Goal: Task Accomplishment & Management: Use online tool/utility

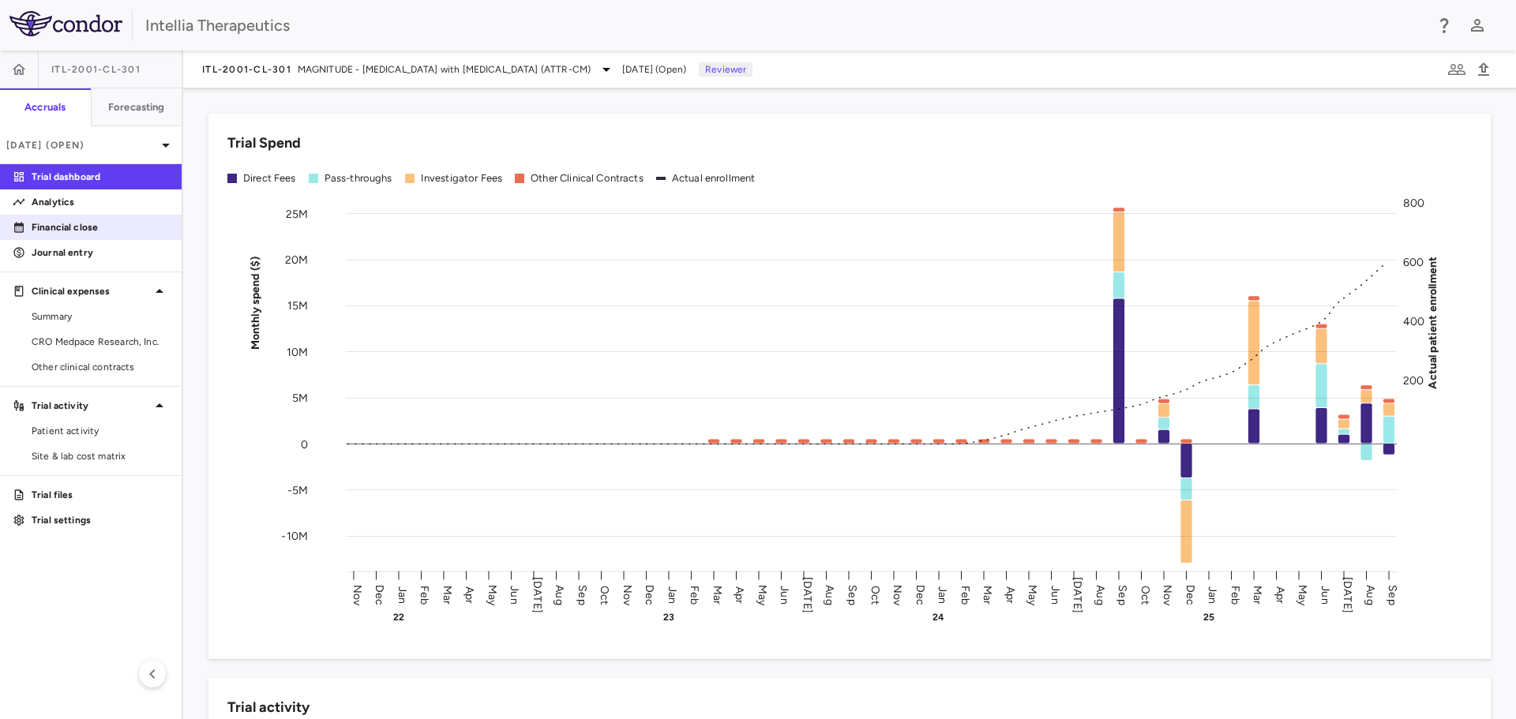
click at [128, 229] on p "Financial close" at bounding box center [100, 227] width 137 height 14
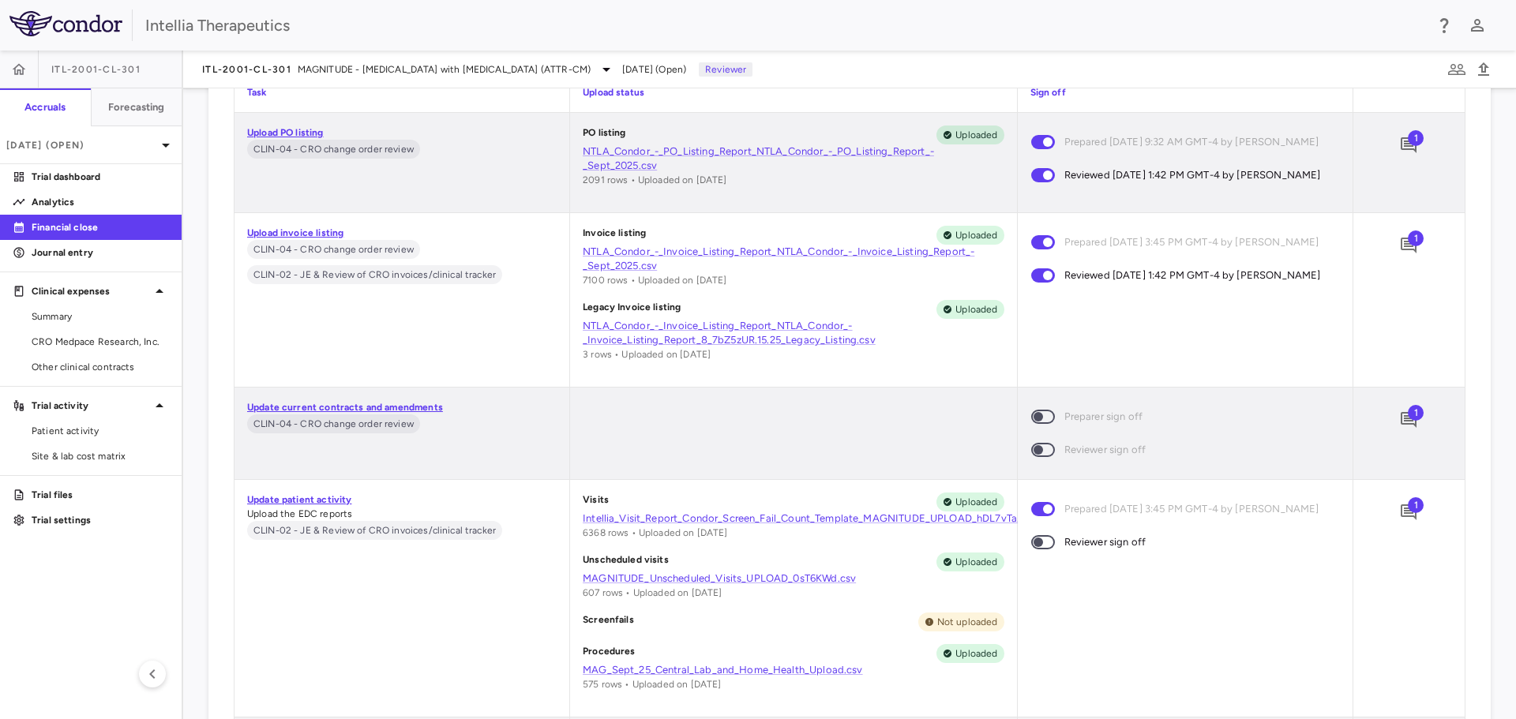
scroll to position [9083, 0]
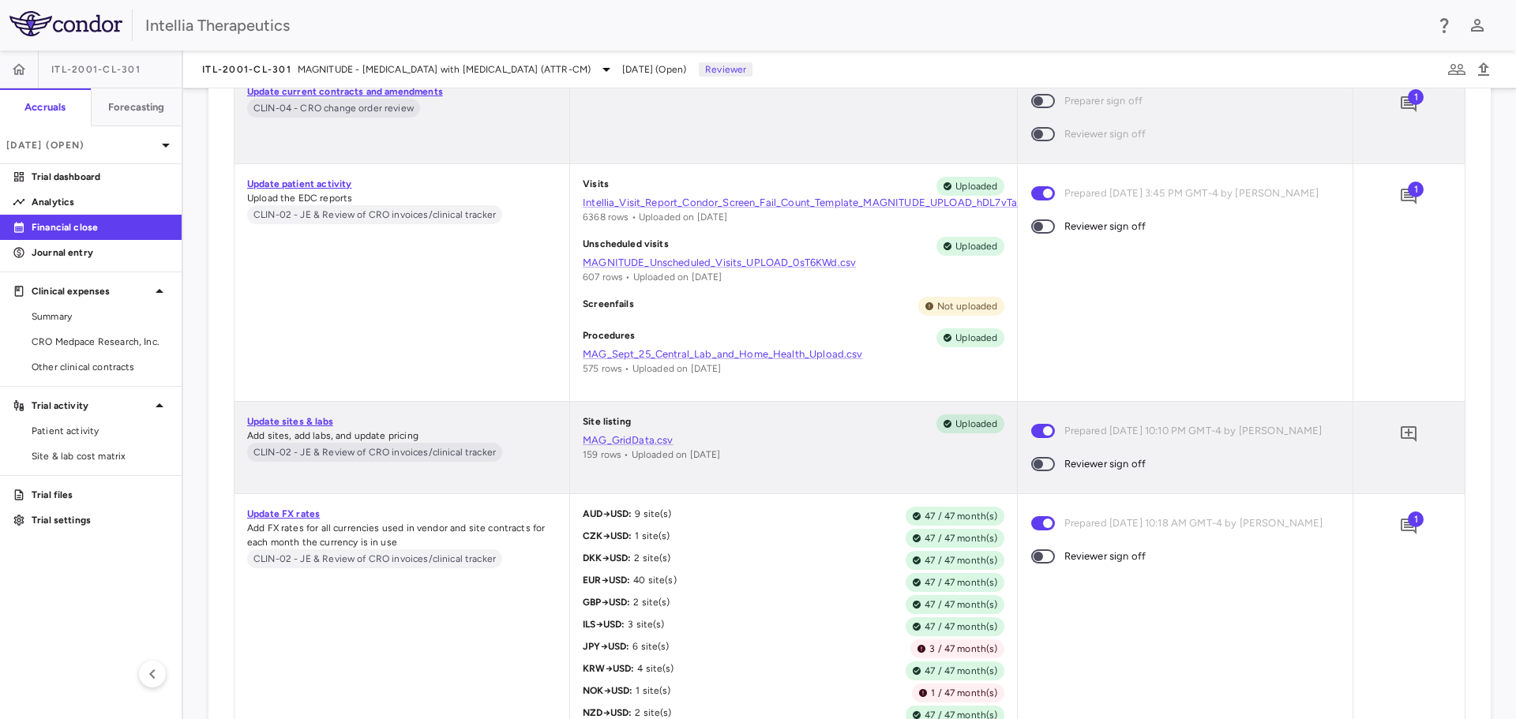
click at [1048, 476] on span at bounding box center [1043, 464] width 43 height 33
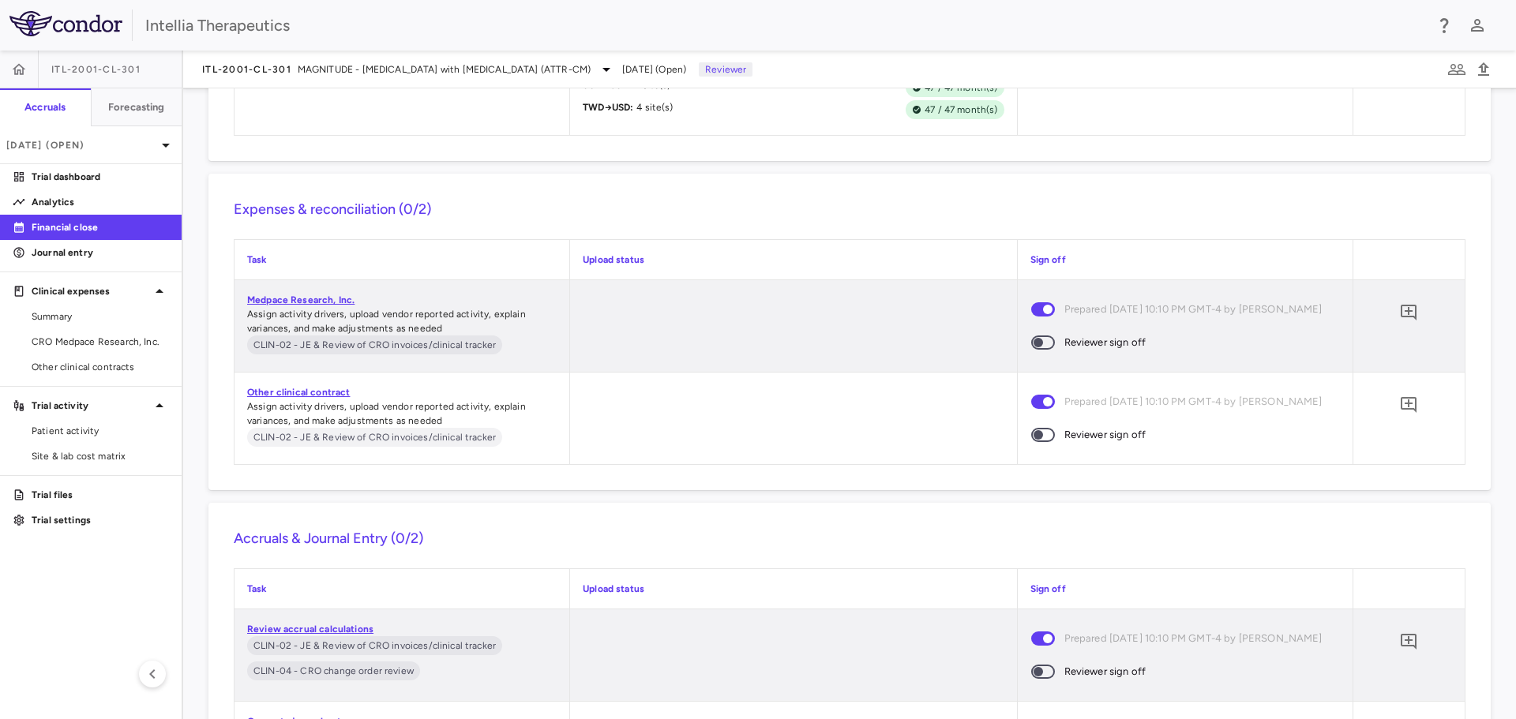
scroll to position [9794, 0]
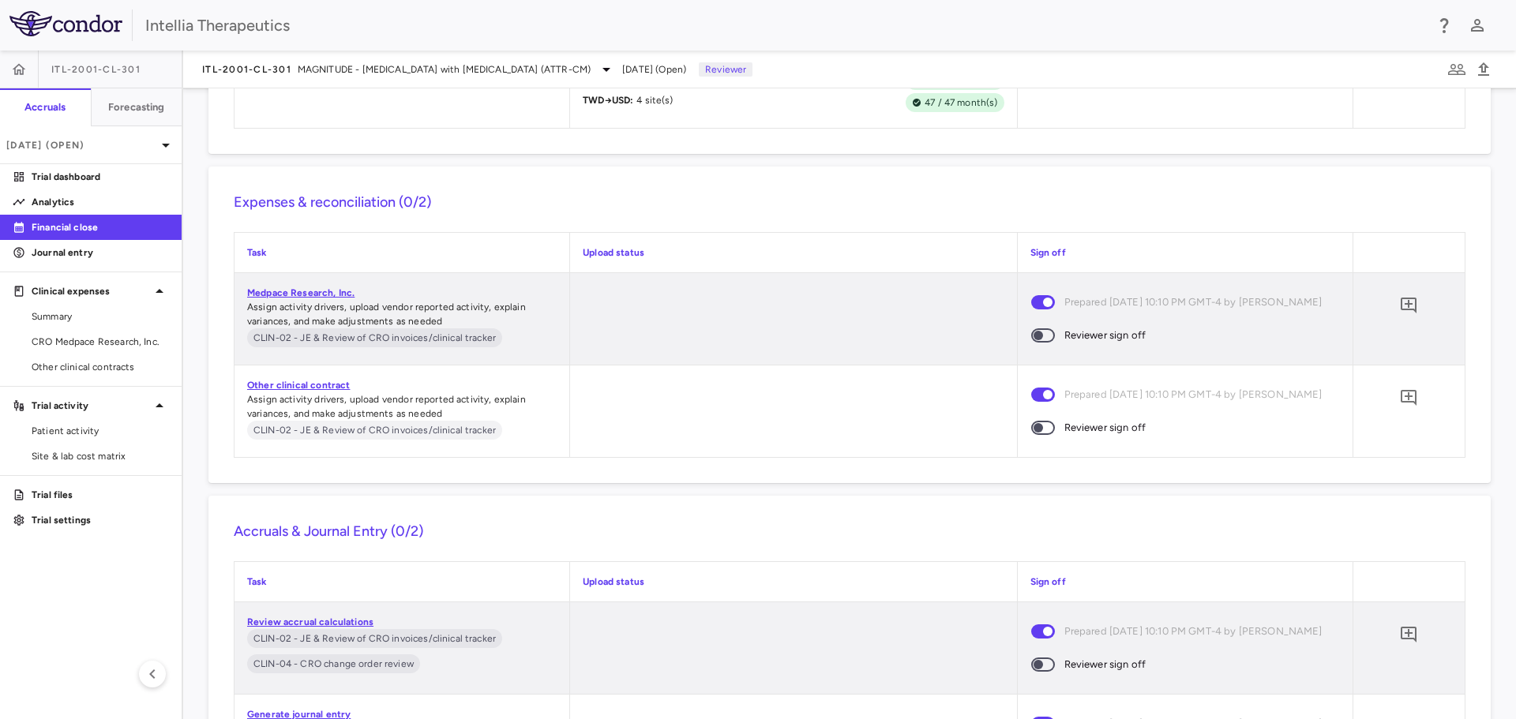
click at [1047, 345] on span at bounding box center [1043, 335] width 43 height 33
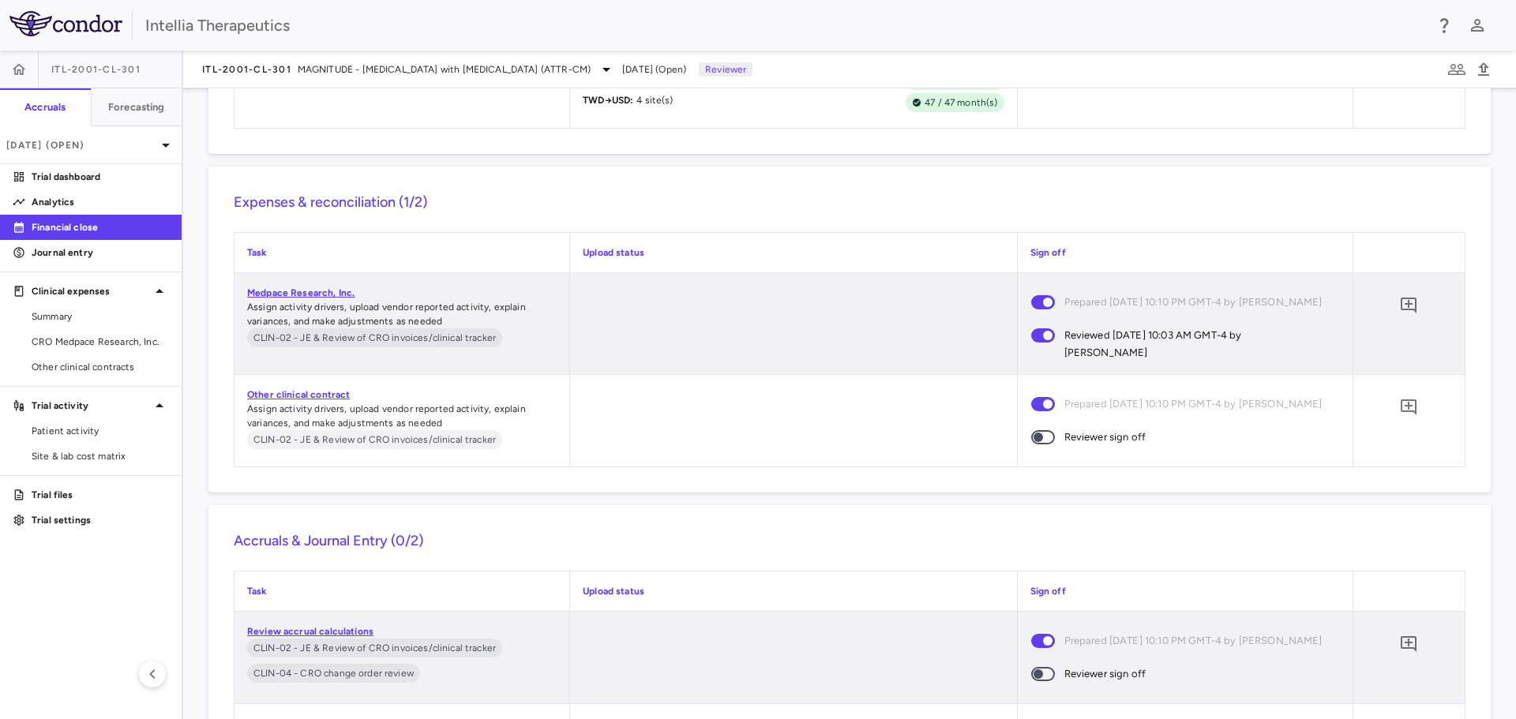
click at [1037, 442] on span at bounding box center [1043, 437] width 24 height 14
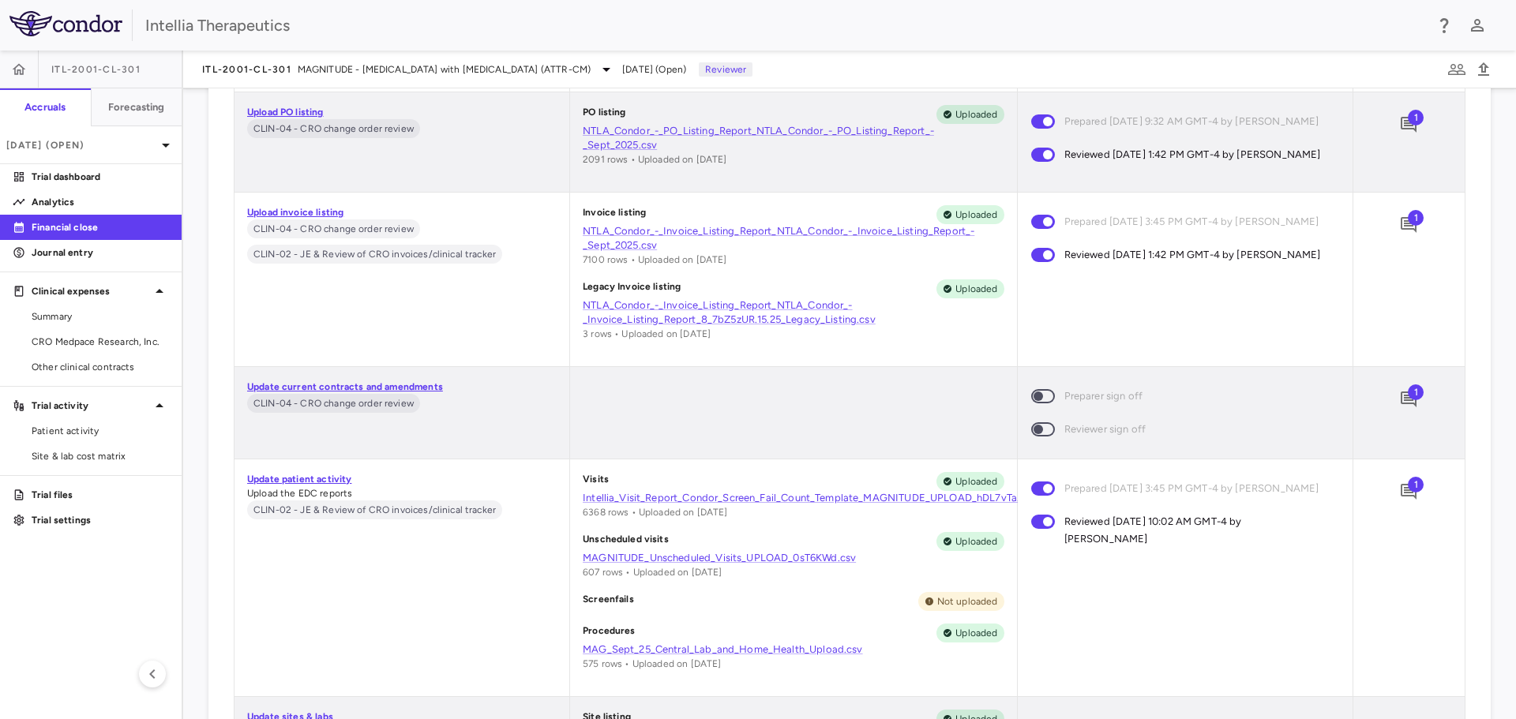
scroll to position [8925, 0]
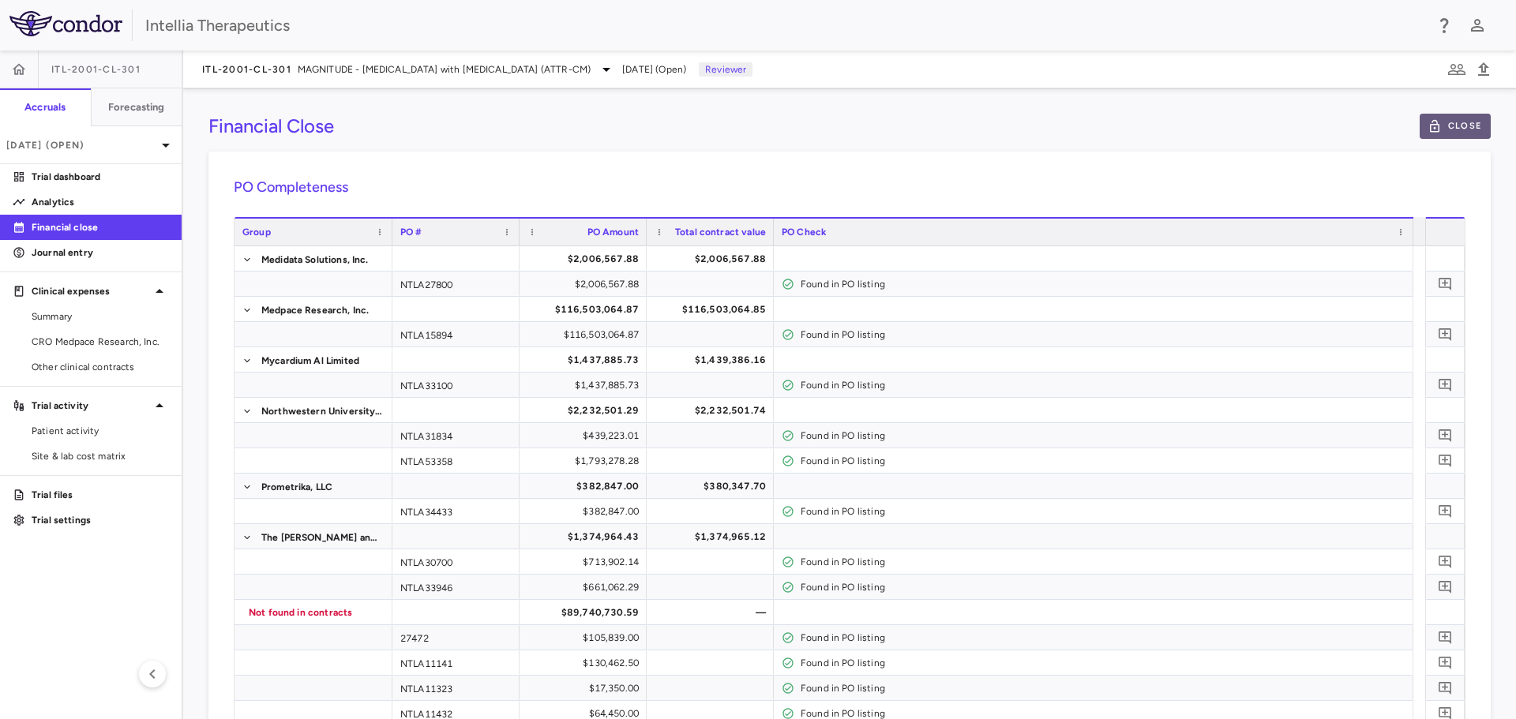
click at [1439, 122] on button "Close" at bounding box center [1454, 126] width 71 height 25
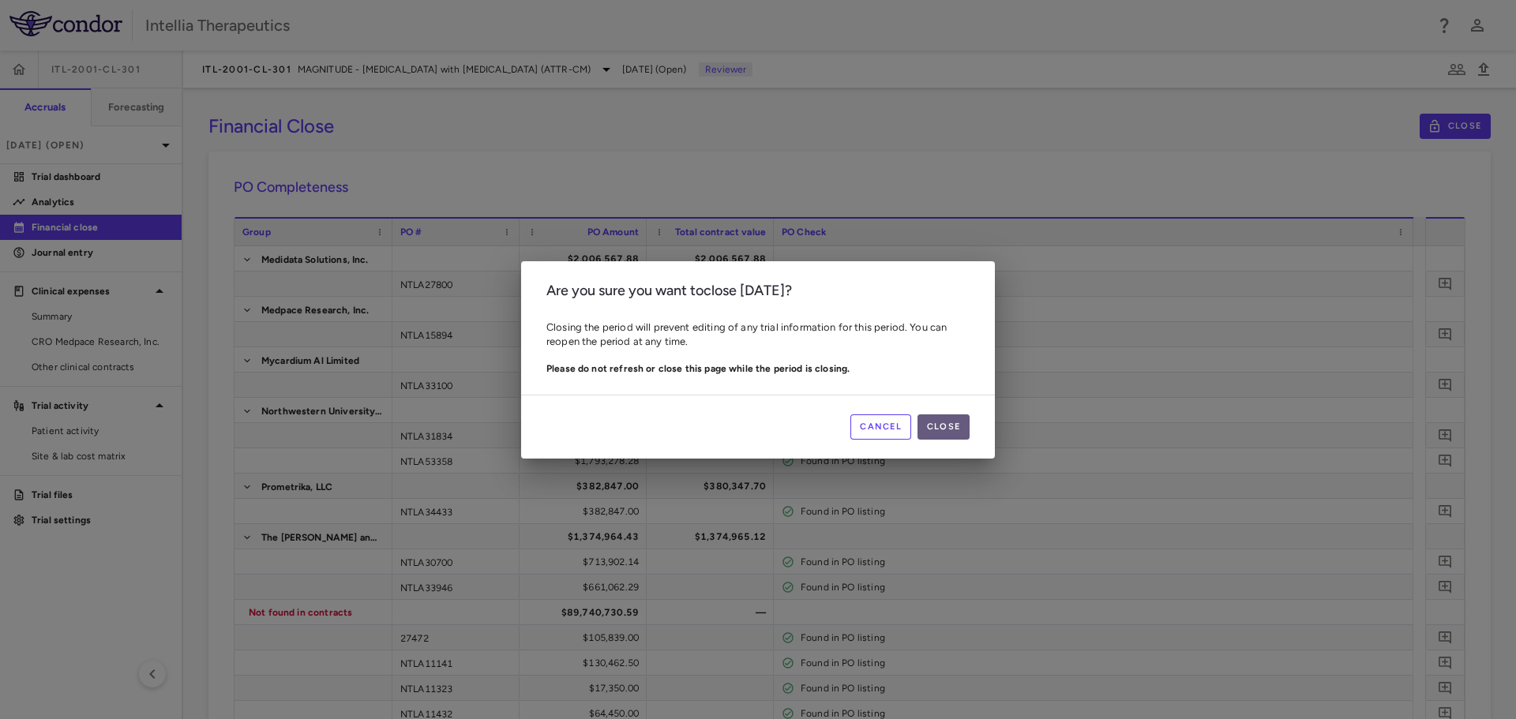
click at [926, 429] on button "Close" at bounding box center [943, 426] width 52 height 25
